Goal: Book appointment/travel/reservation

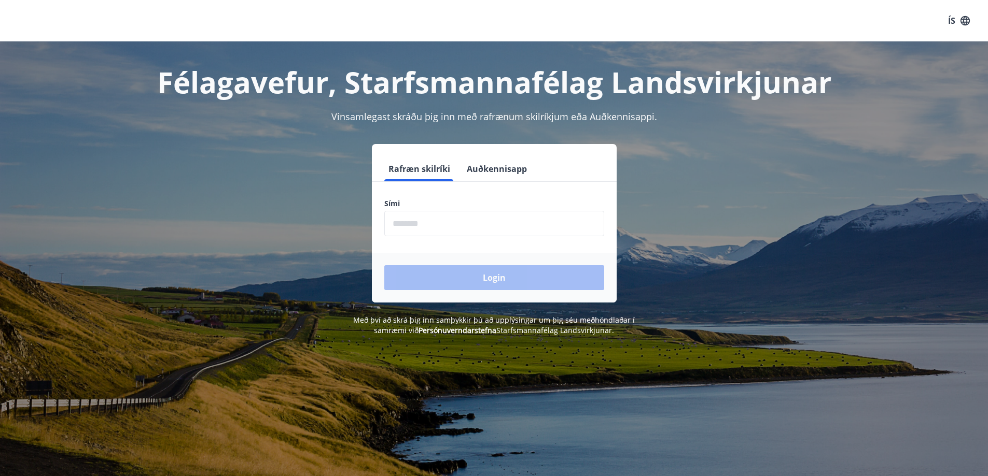
click at [445, 225] on input "phone" at bounding box center [494, 223] width 220 height 25
type input "********"
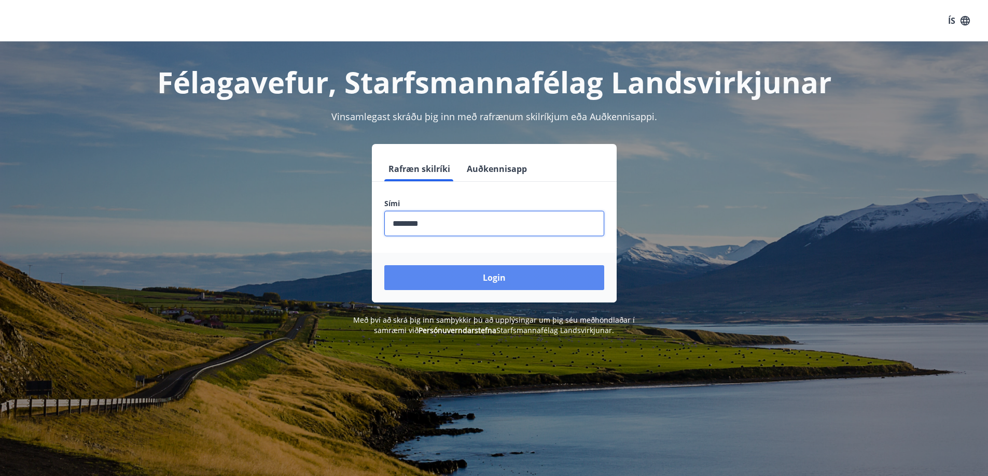
click at [442, 276] on button "Login" at bounding box center [494, 277] width 220 height 25
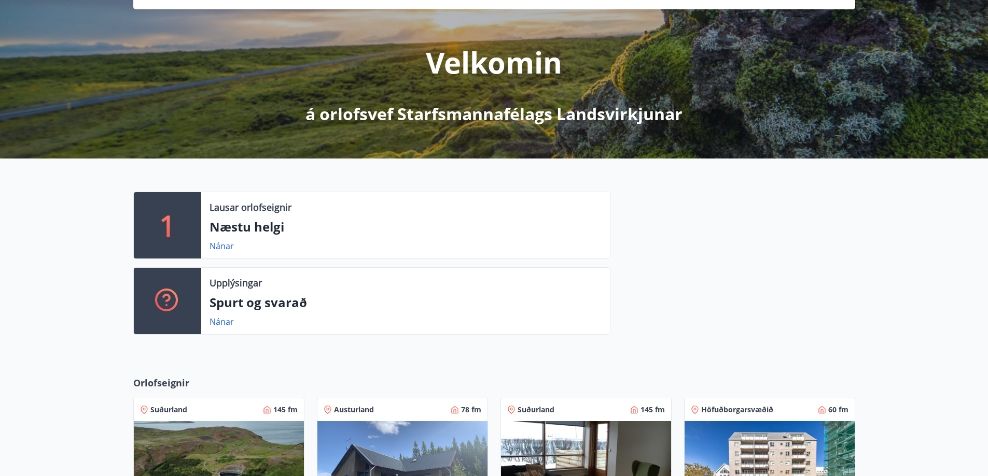
scroll to position [104, 0]
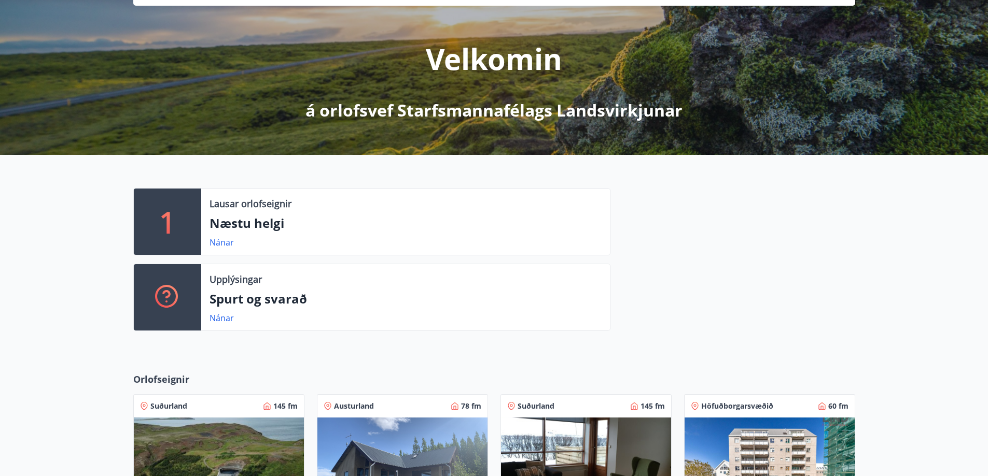
click at [269, 227] on p "Næstu helgi" at bounding box center [405, 224] width 392 height 18
click at [220, 241] on link "Nánar" at bounding box center [221, 242] width 24 height 11
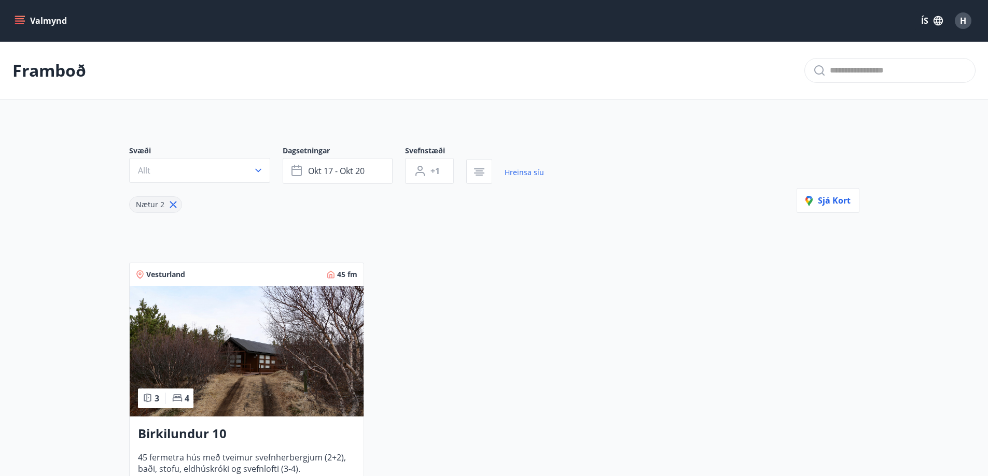
click at [21, 20] on icon "menu" at bounding box center [20, 21] width 10 height 10
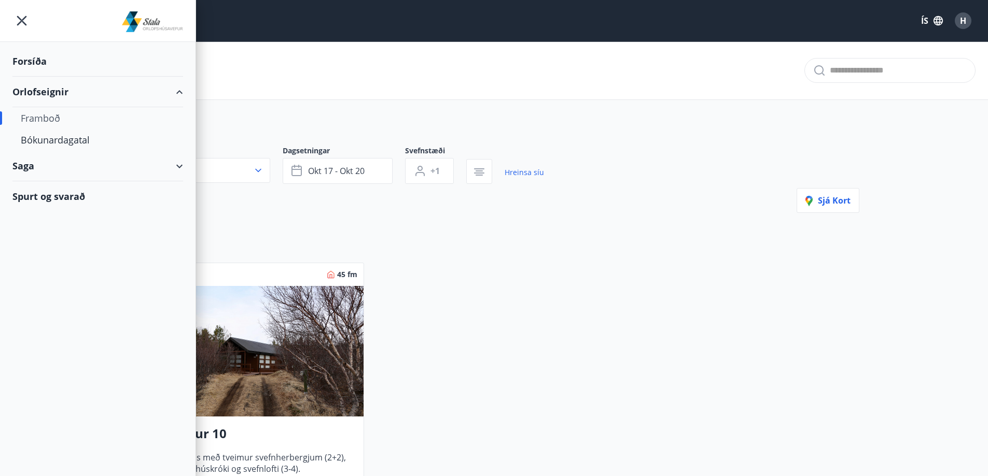
click at [50, 116] on div "Framboð" at bounding box center [98, 118] width 154 height 22
type input "*"
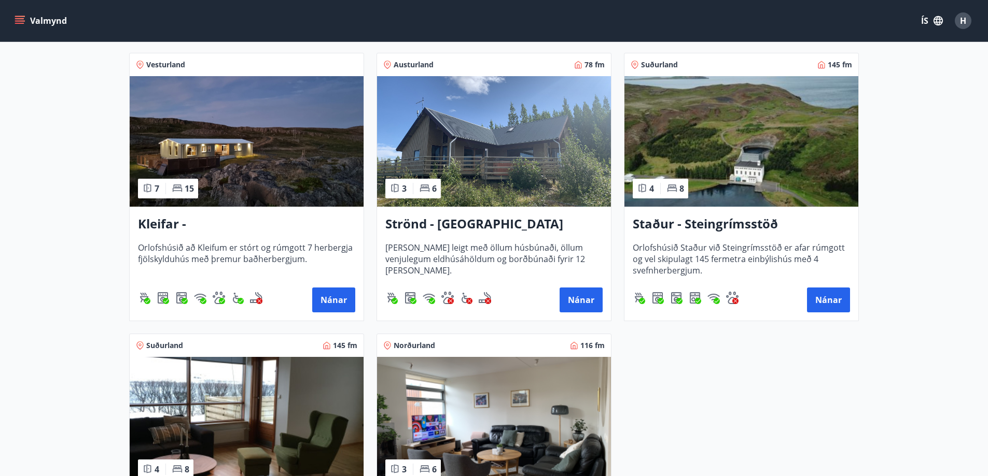
scroll to position [467, 0]
click at [344, 300] on button "Nánar" at bounding box center [333, 299] width 43 height 25
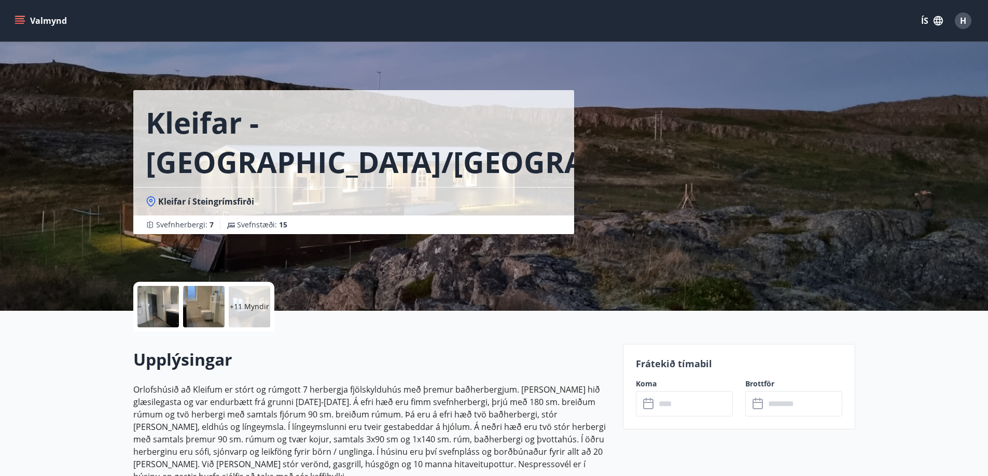
click at [22, 22] on icon "menu" at bounding box center [20, 21] width 10 height 10
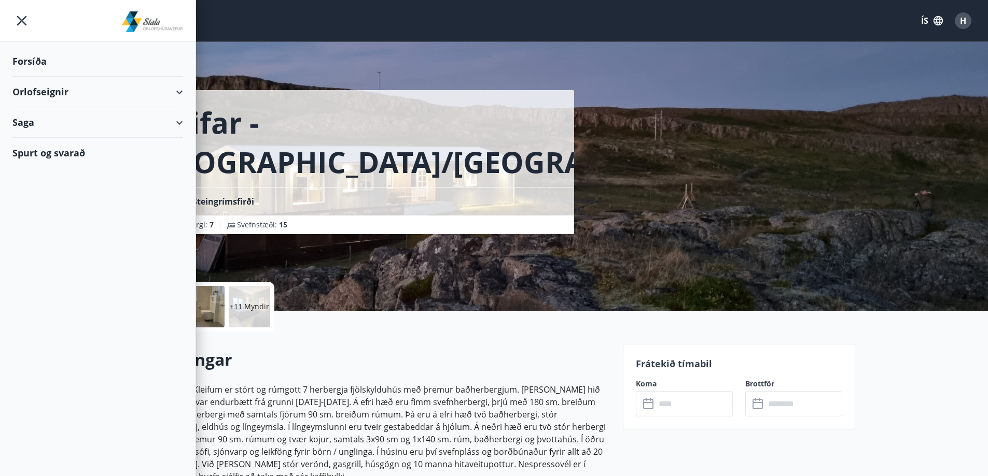
click at [35, 96] on div "Orlofseignir" at bounding box center [97, 92] width 171 height 31
click at [44, 146] on div "Bókunardagatal" at bounding box center [98, 140] width 154 height 22
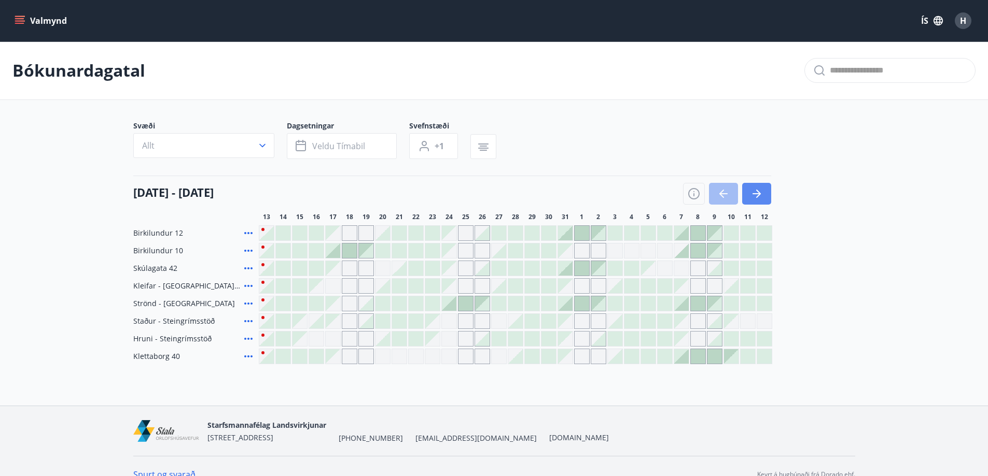
click at [759, 191] on icon "button" at bounding box center [756, 194] width 12 height 12
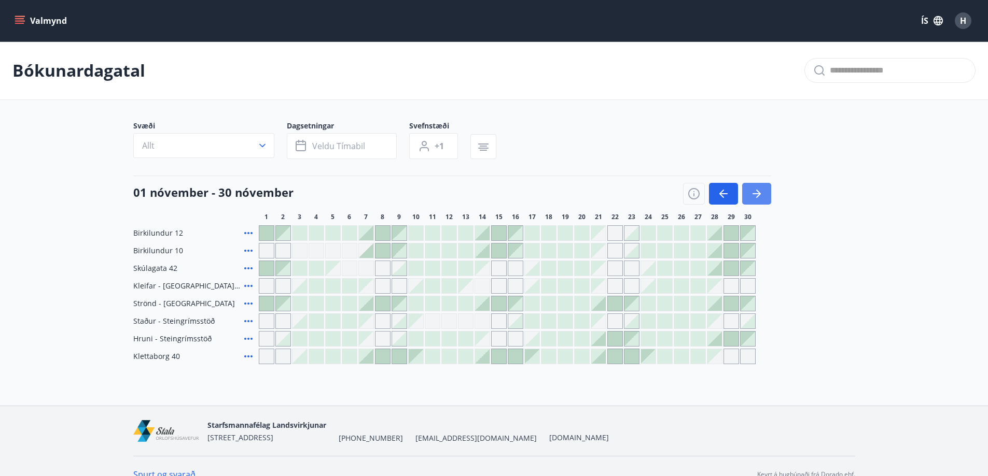
click at [756, 191] on icon "button" at bounding box center [756, 194] width 12 height 12
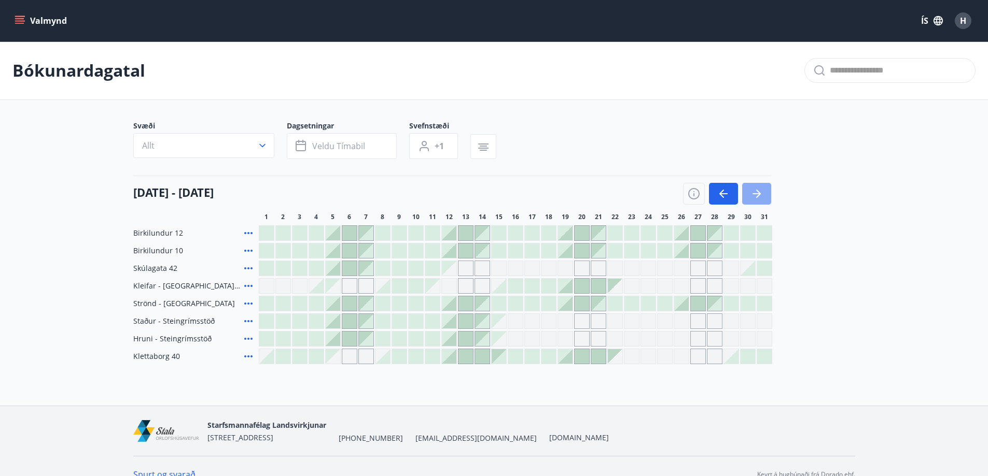
click at [764, 188] on button "button" at bounding box center [756, 194] width 29 height 22
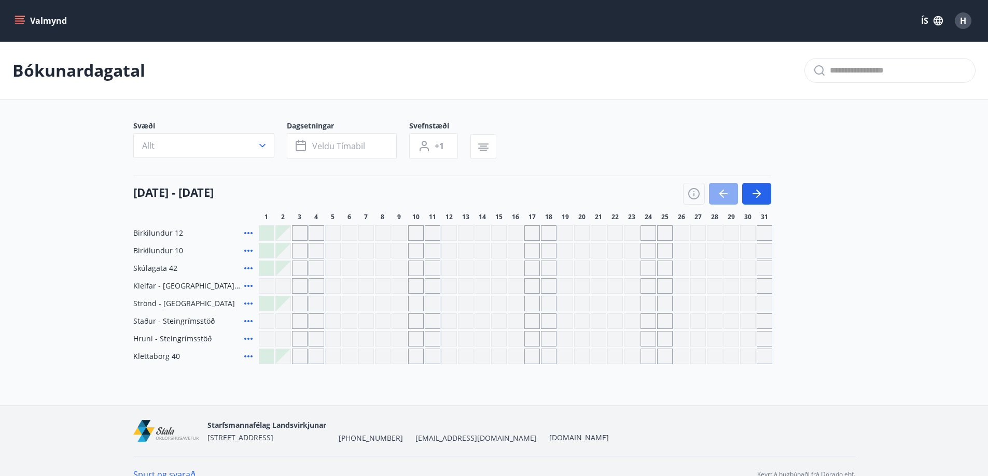
click at [722, 192] on icon "button" at bounding box center [723, 194] width 12 height 12
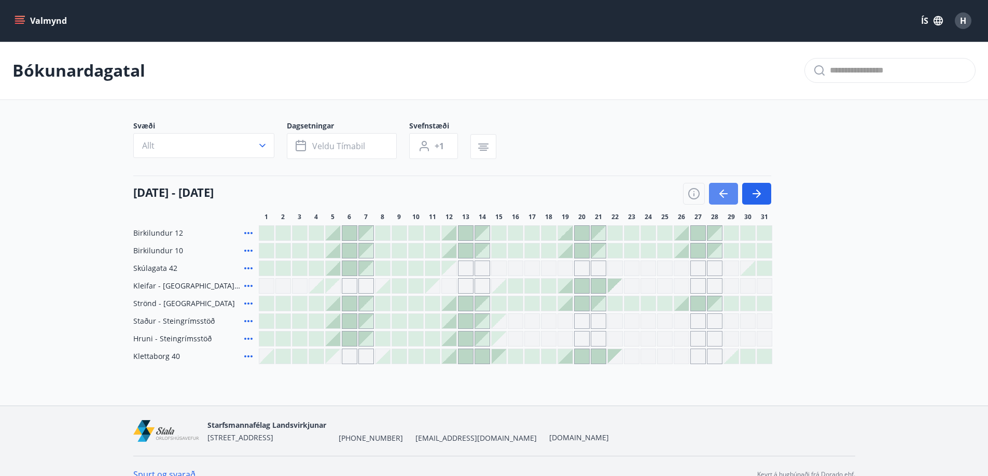
click at [717, 192] on icon "button" at bounding box center [723, 194] width 12 height 12
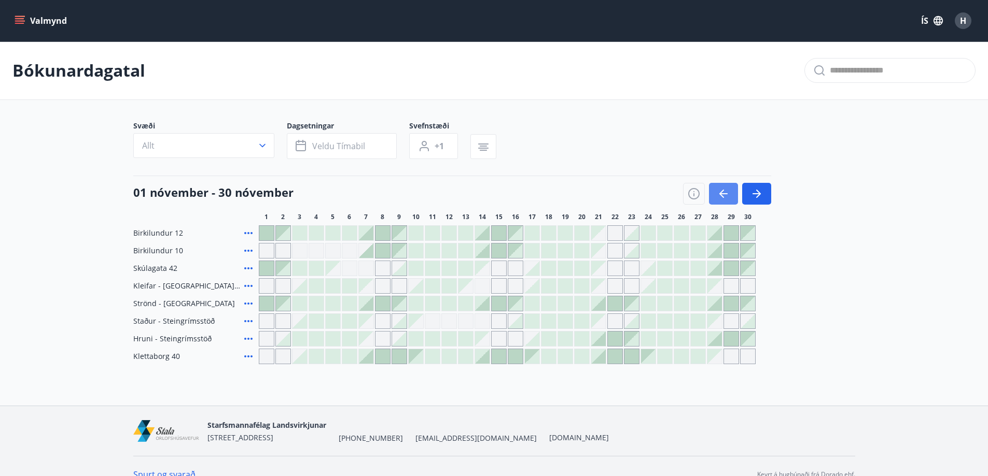
click at [723, 189] on icon "button" at bounding box center [723, 194] width 12 height 12
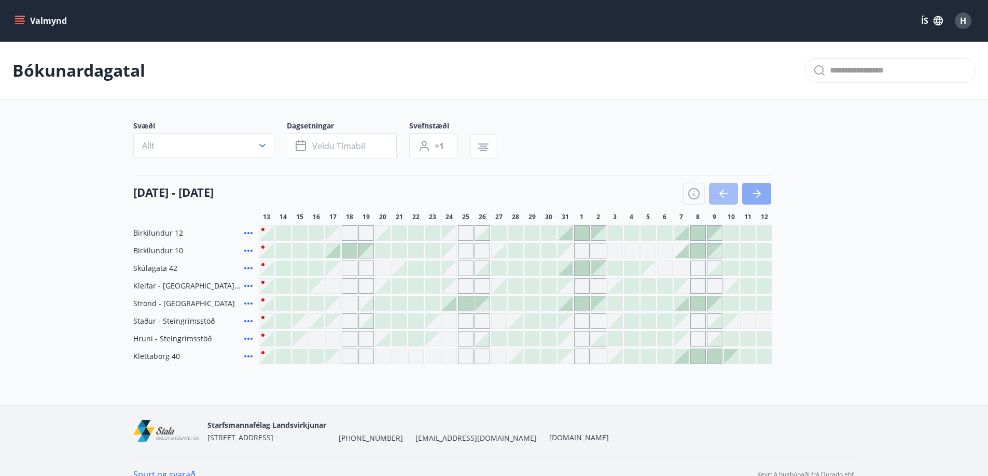
click at [761, 192] on icon "button" at bounding box center [756, 194] width 12 height 12
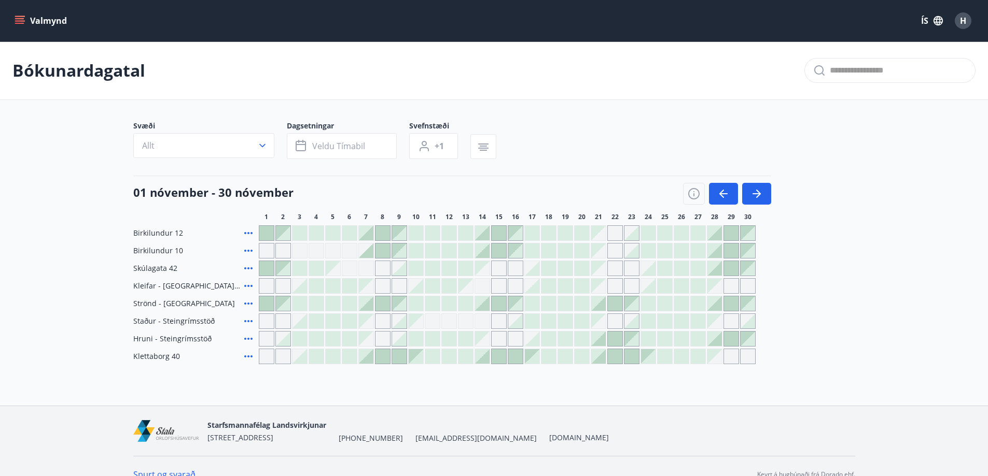
click at [960, 16] on span "H" at bounding box center [963, 20] width 6 height 11
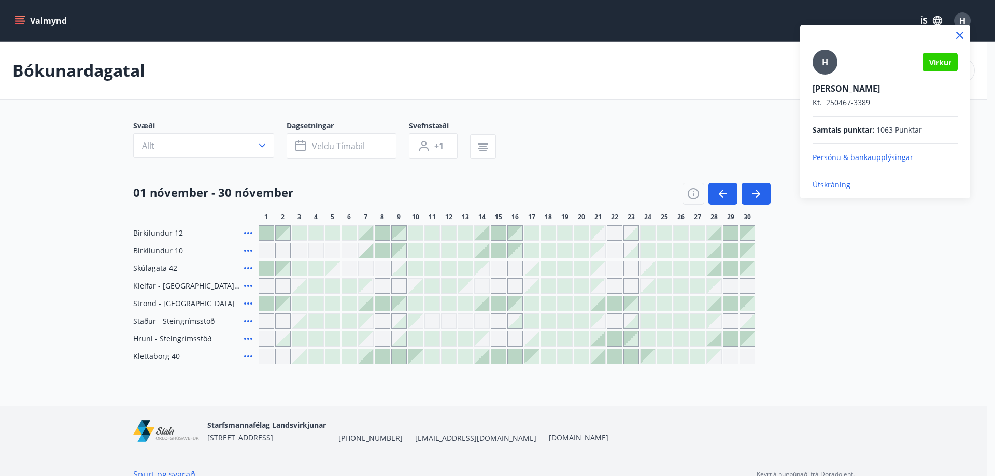
click at [833, 185] on p "Útskráning" at bounding box center [885, 185] width 145 height 10
